Goal: Transaction & Acquisition: Purchase product/service

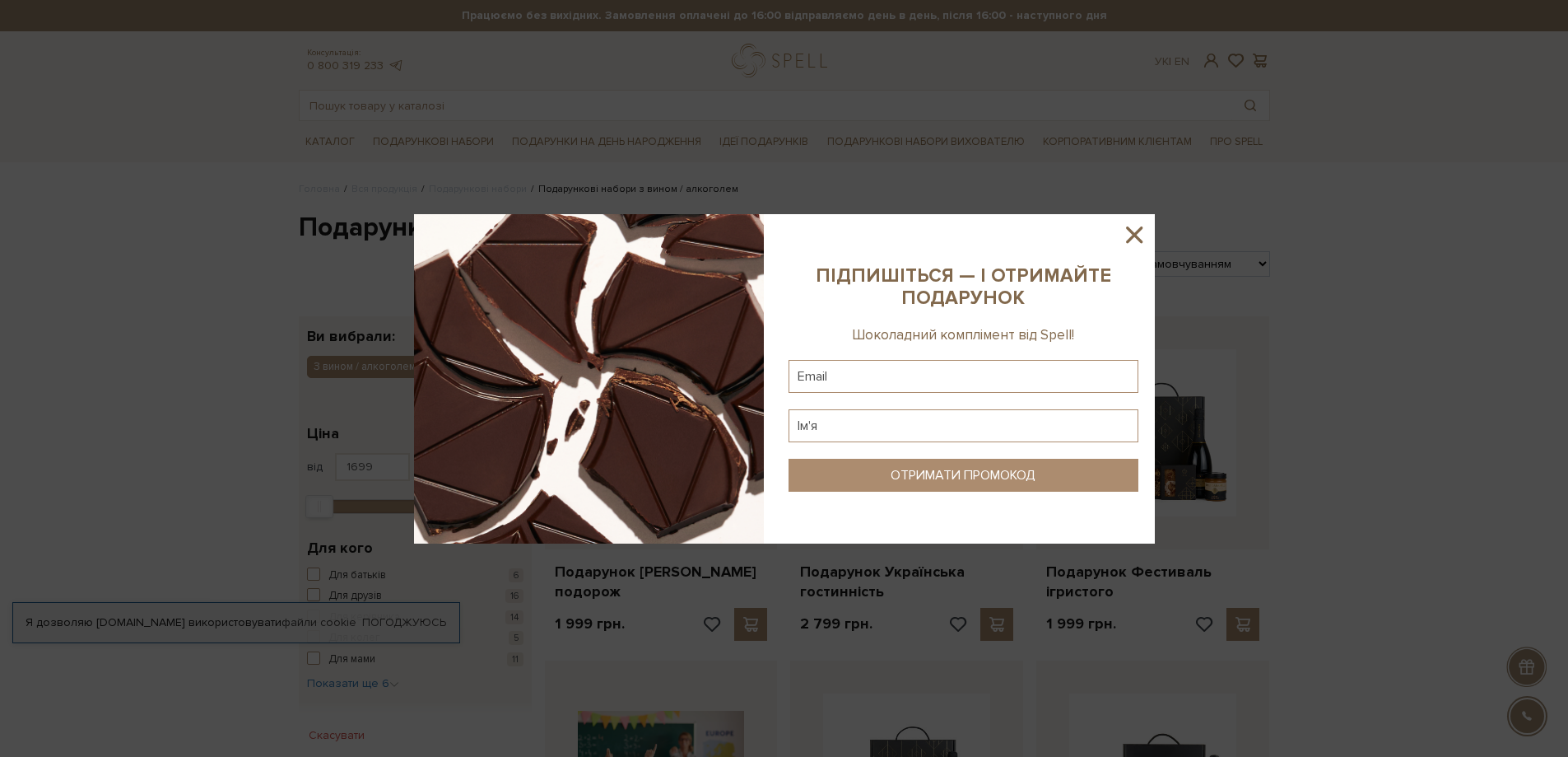
click at [1134, 240] on icon at bounding box center [1134, 234] width 28 height 28
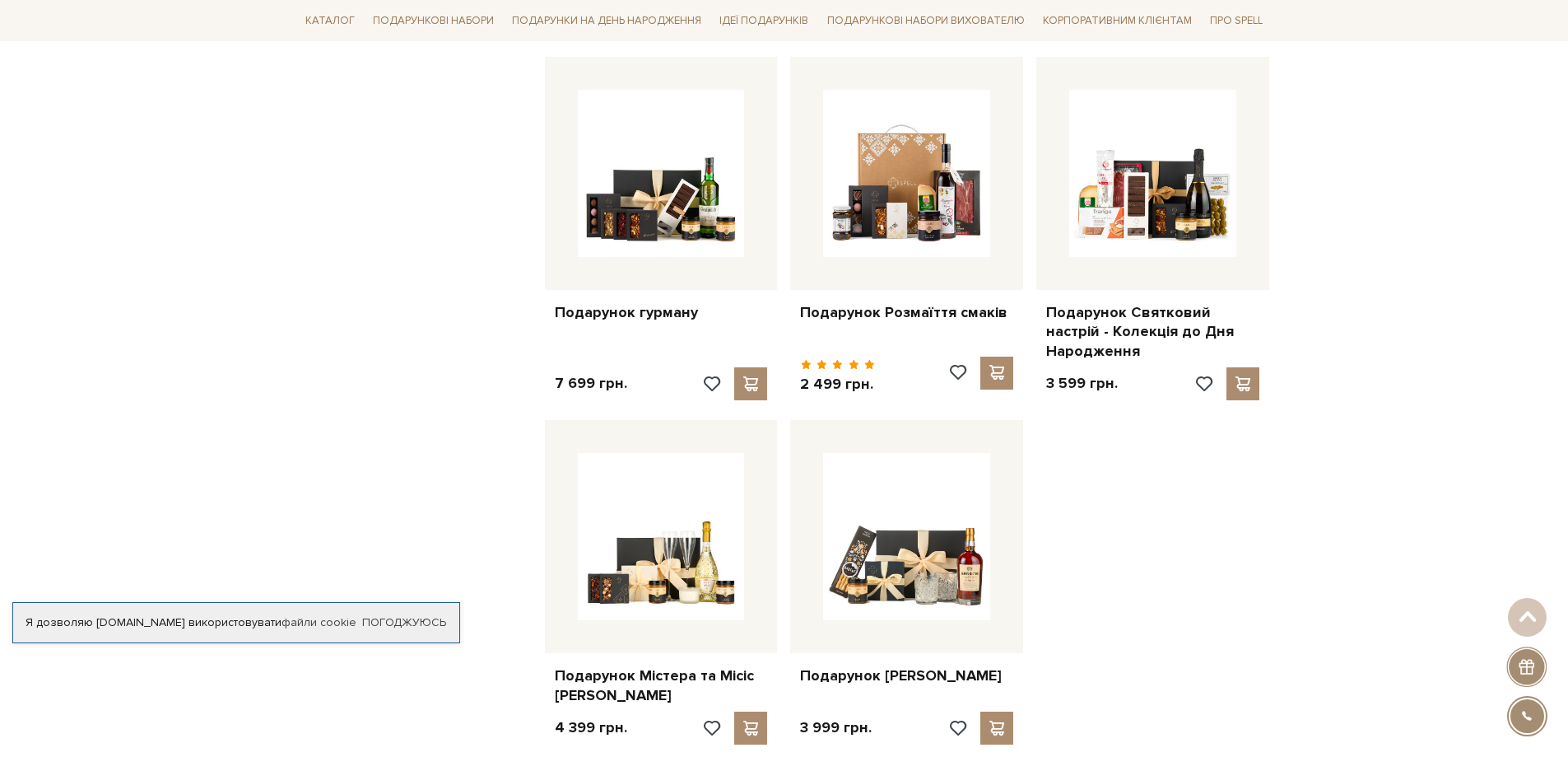
scroll to position [1811, 0]
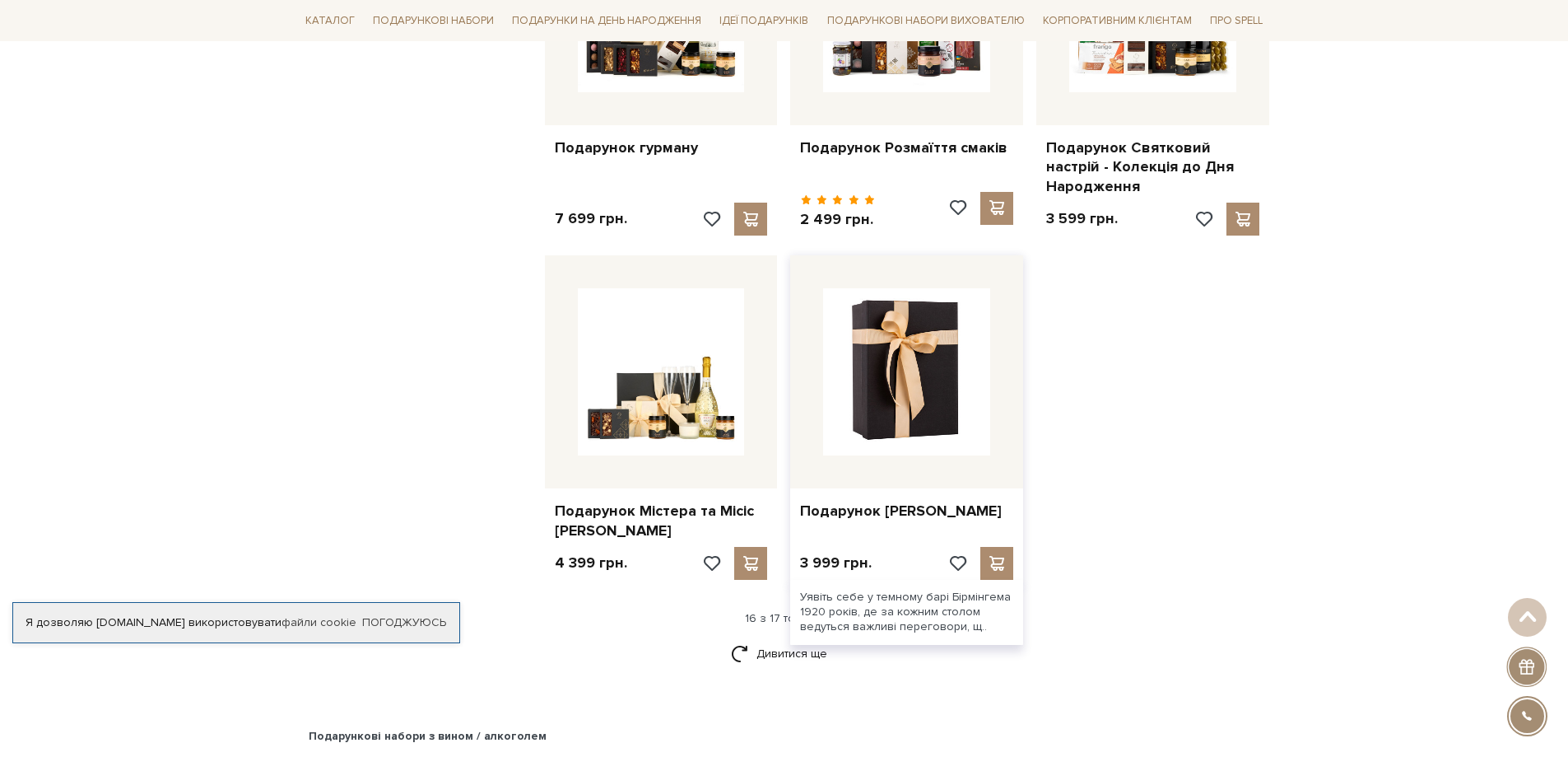
click at [937, 415] on img at bounding box center [906, 371] width 167 height 167
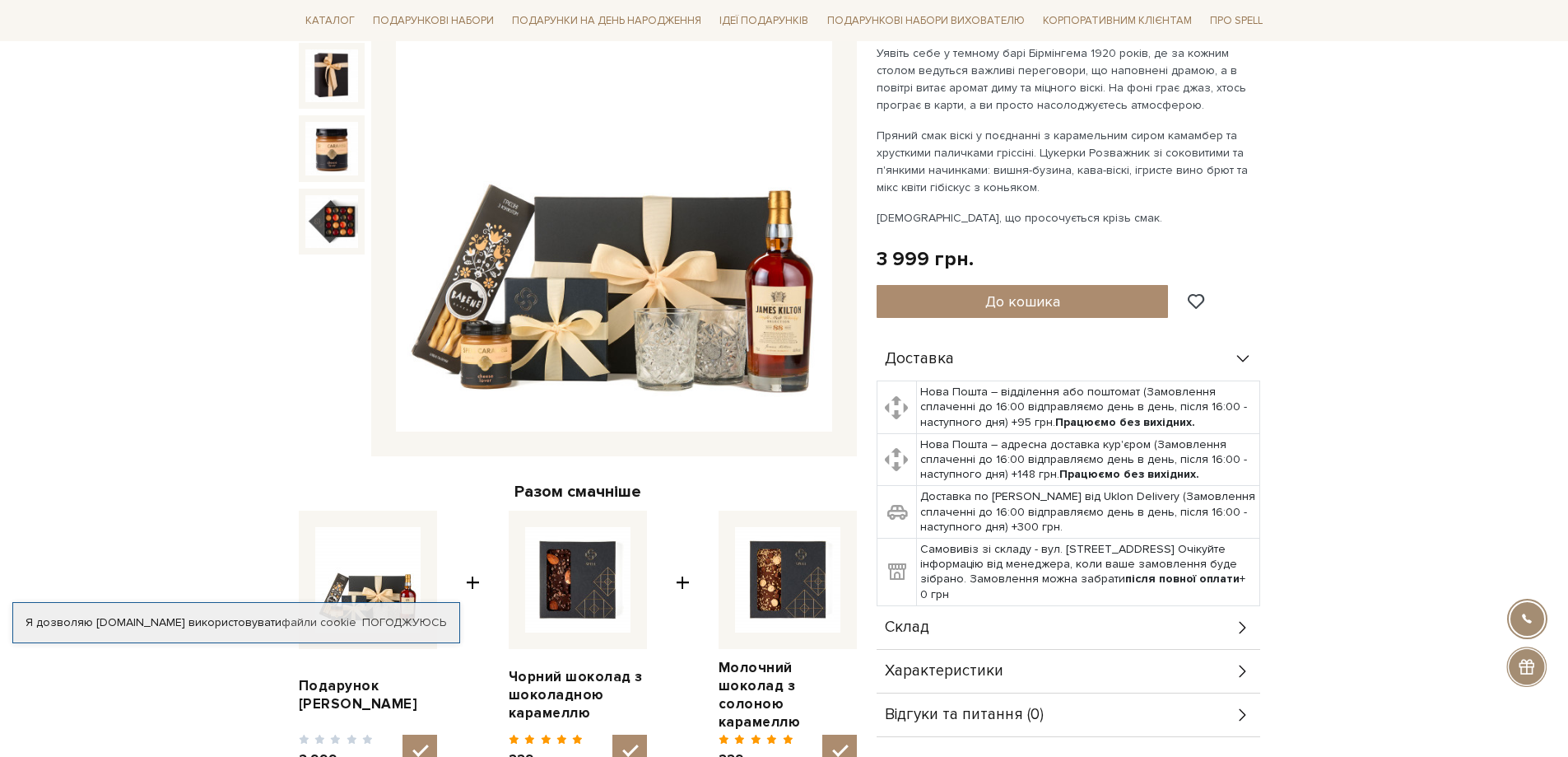
scroll to position [329, 0]
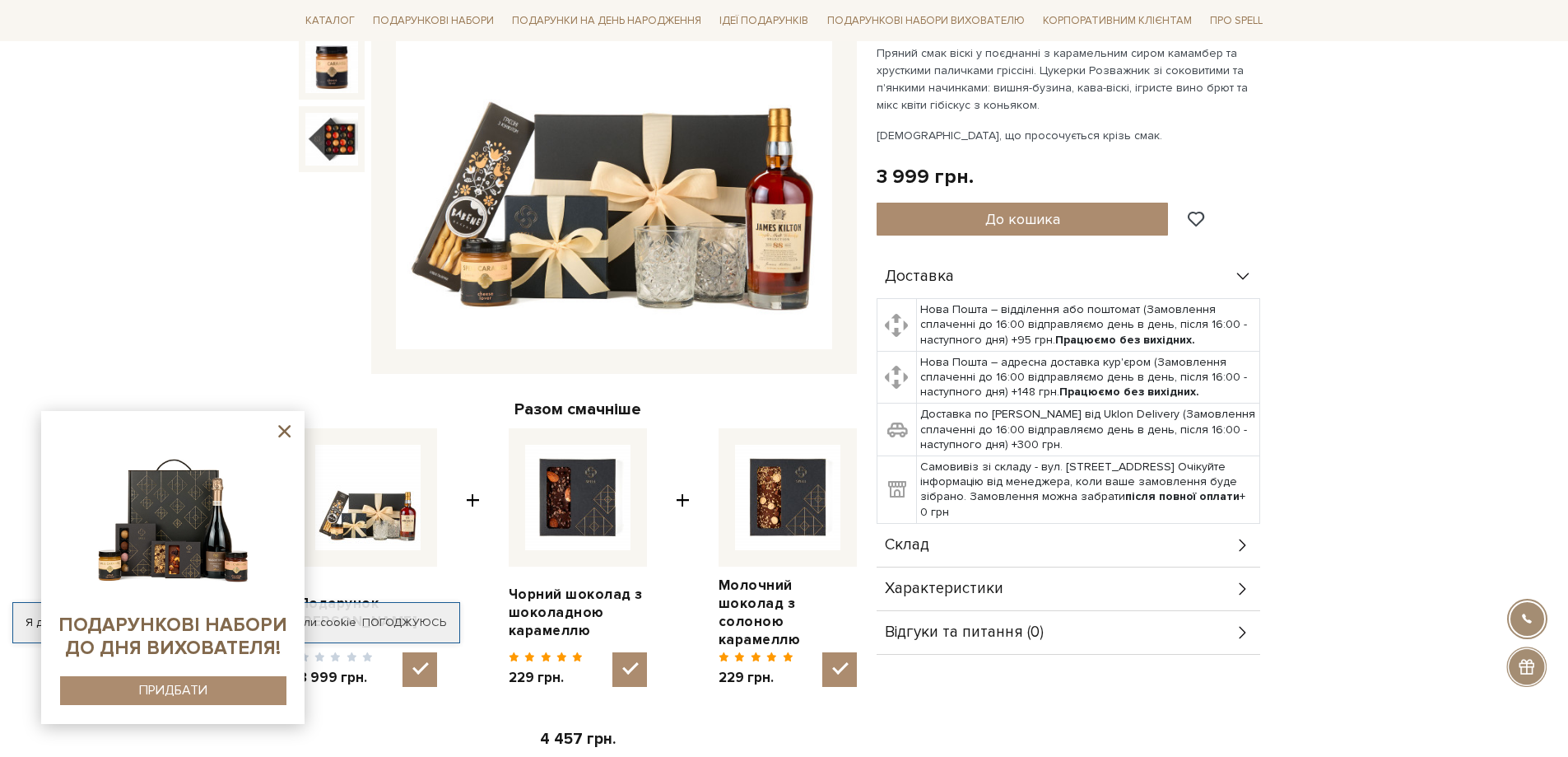
click at [284, 429] on icon at bounding box center [284, 430] width 20 height 20
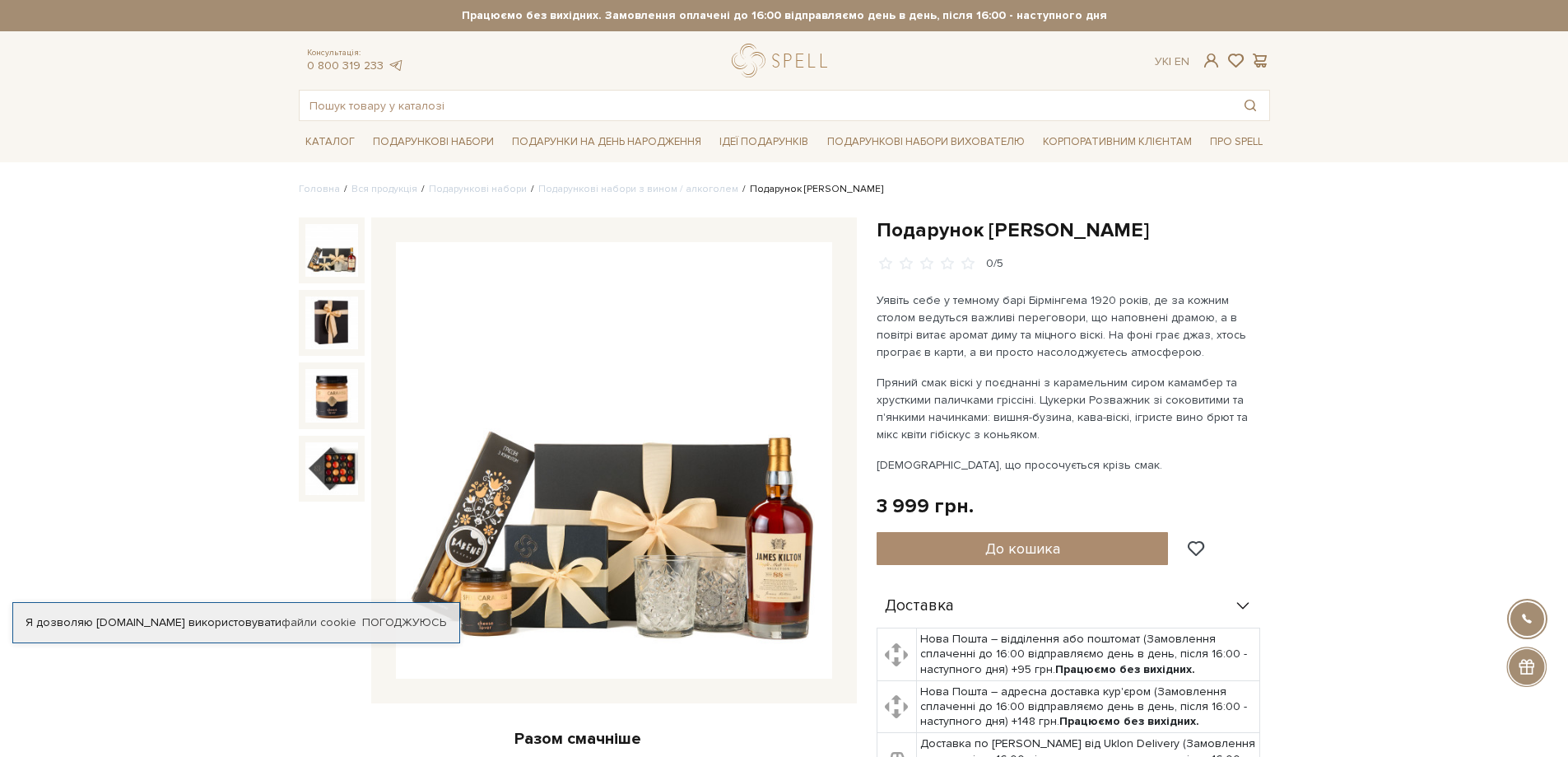
scroll to position [82, 0]
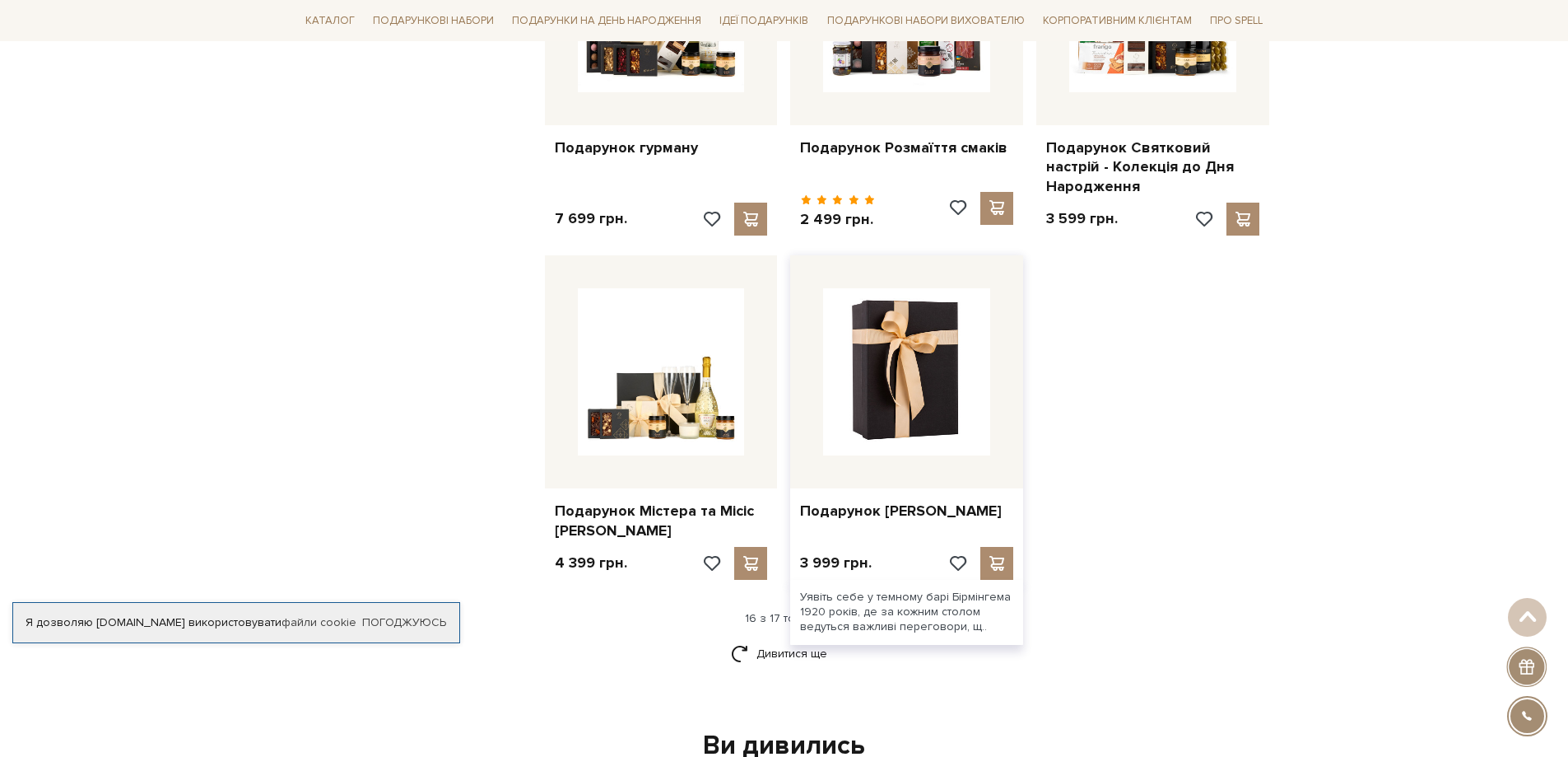
click at [920, 382] on img at bounding box center [906, 371] width 167 height 167
